Goal: Share content

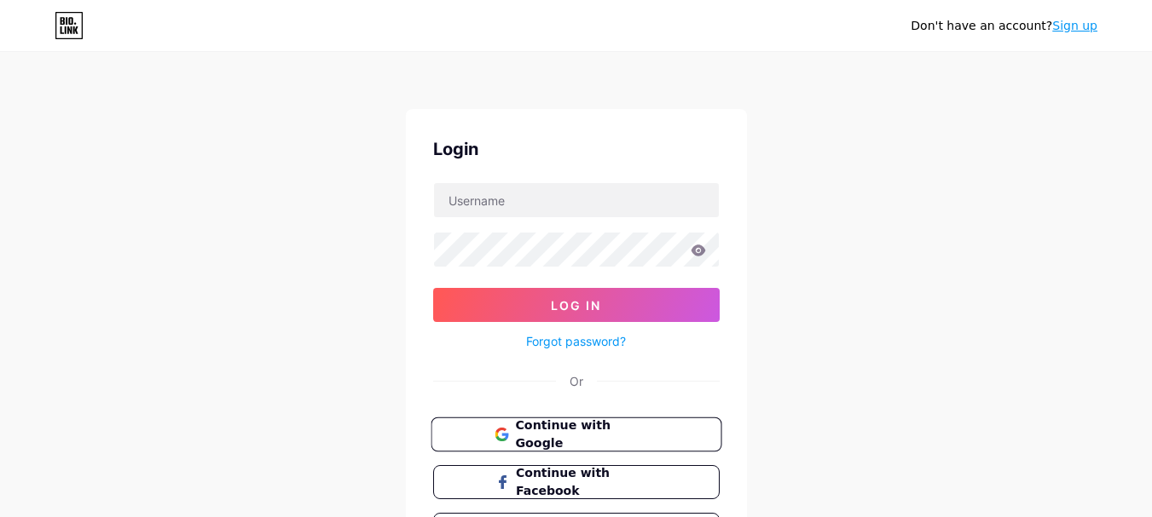
click at [660, 435] on button "Continue with Google" at bounding box center [576, 435] width 291 height 35
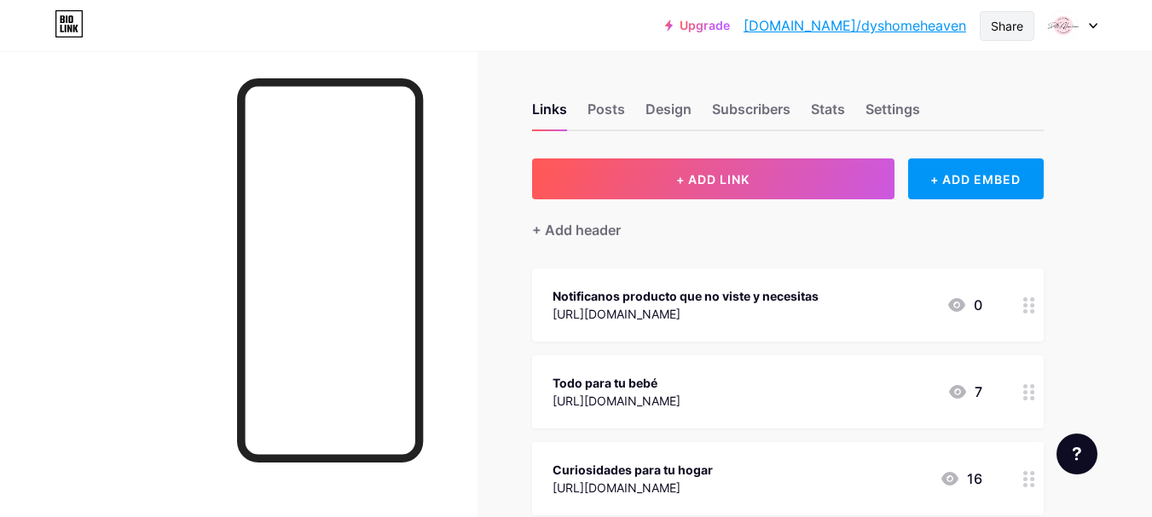
click at [1011, 24] on div "Share" at bounding box center [1007, 26] width 32 height 18
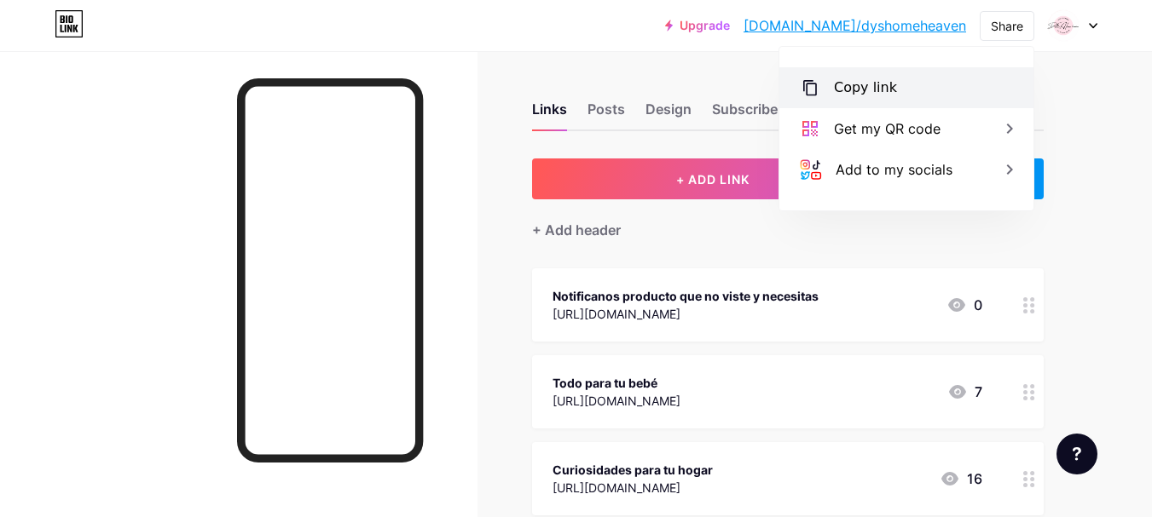
click at [884, 84] on div "Copy link" at bounding box center [865, 88] width 63 height 20
